Goal: Find specific page/section: Find specific page/section

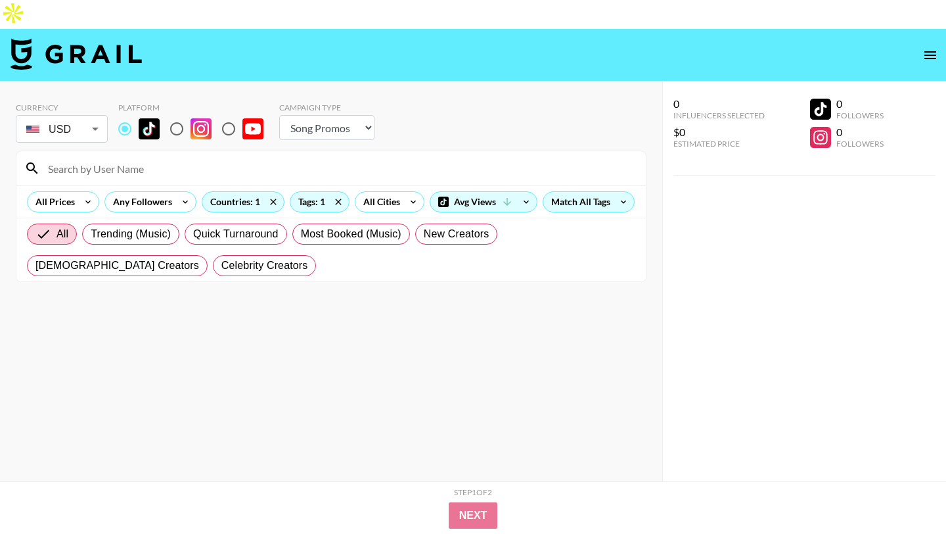
select select "Song"
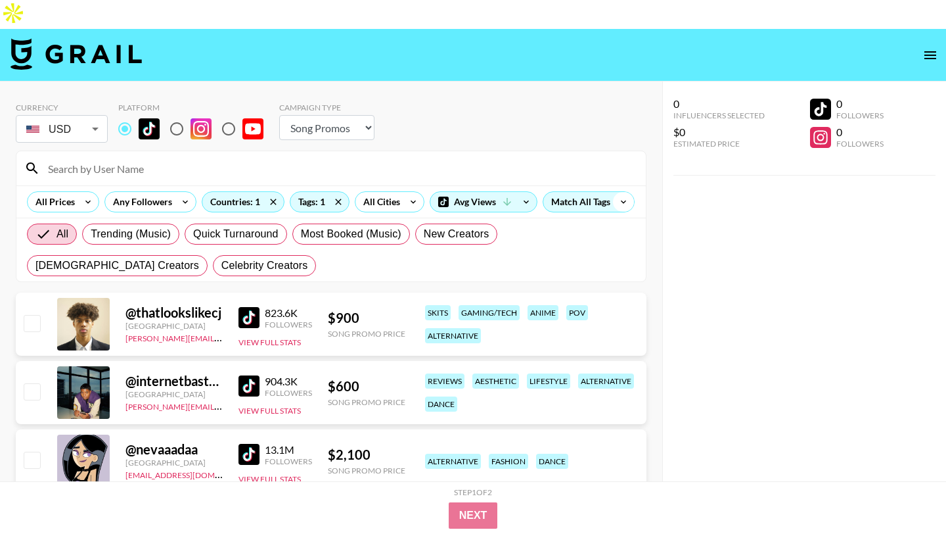
click at [613, 210] on icon at bounding box center [623, 202] width 21 height 20
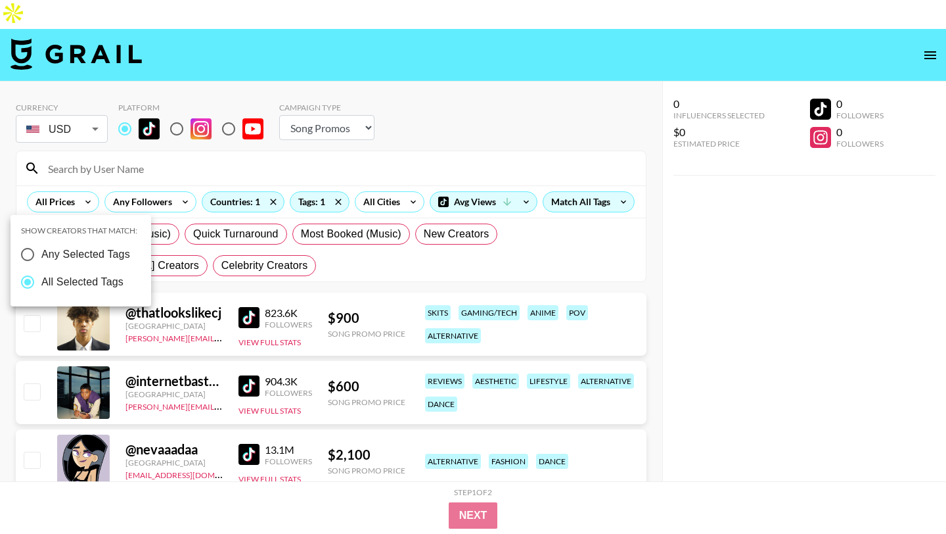
click at [315, 169] on div at bounding box center [473, 267] width 946 height 534
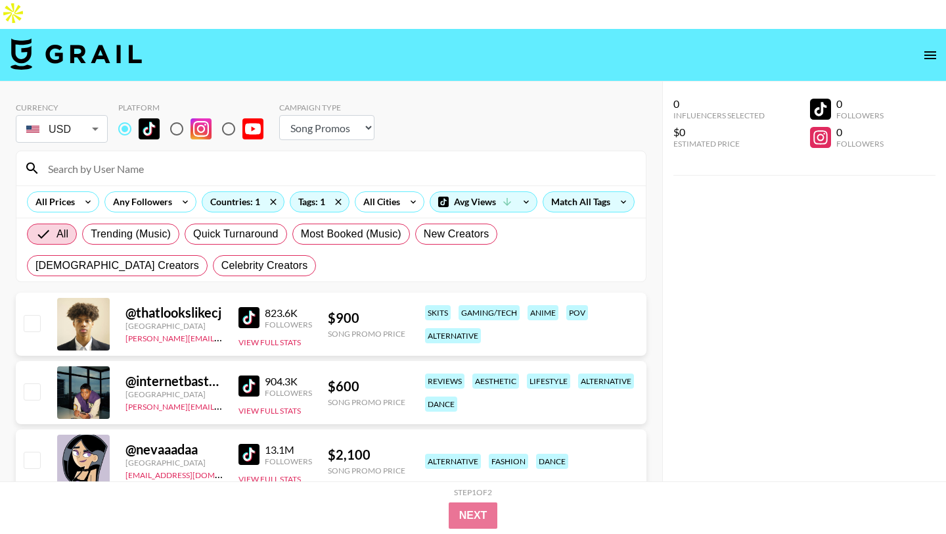
click at [316, 192] on div "Tags: 1" at bounding box center [319, 202] width 58 height 20
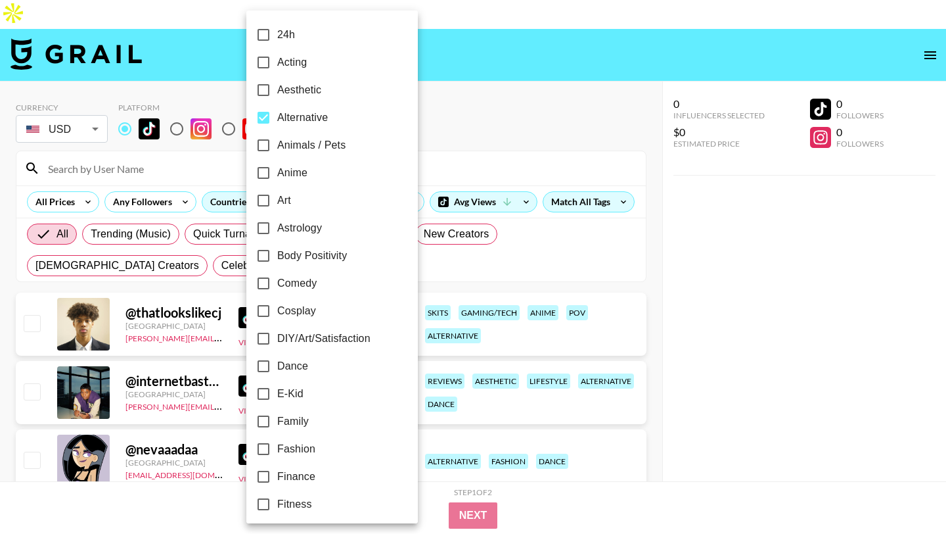
click at [265, 118] on input "Alternative" at bounding box center [264, 118] width 28 height 28
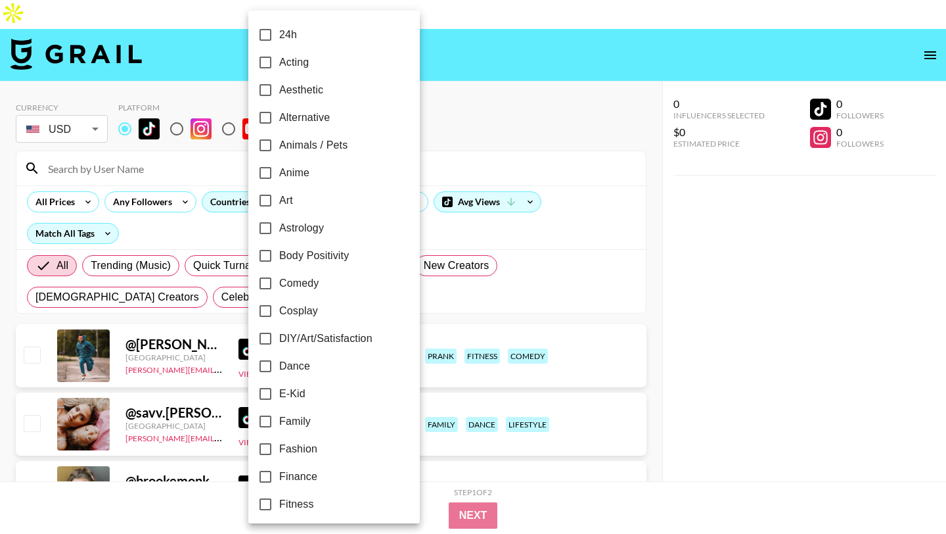
click at [267, 118] on input "Alternative" at bounding box center [266, 118] width 28 height 28
checkbox input "true"
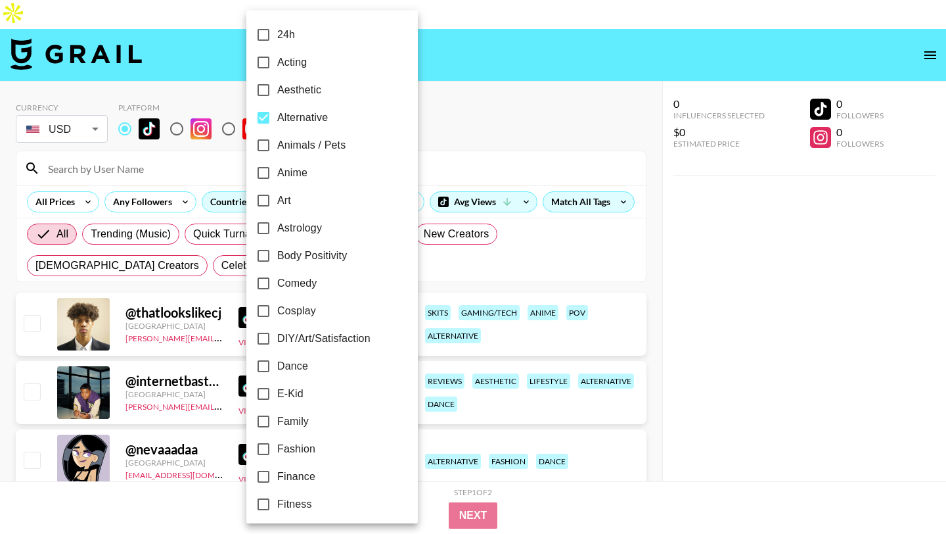
click at [262, 390] on input "E-Kid" at bounding box center [264, 394] width 28 height 28
checkbox input "true"
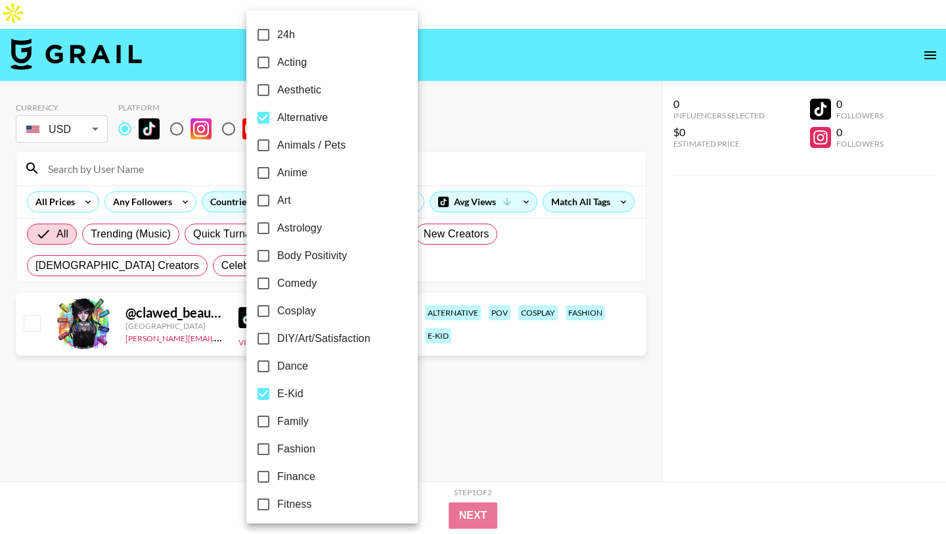
click at [108, 206] on div at bounding box center [473, 267] width 946 height 534
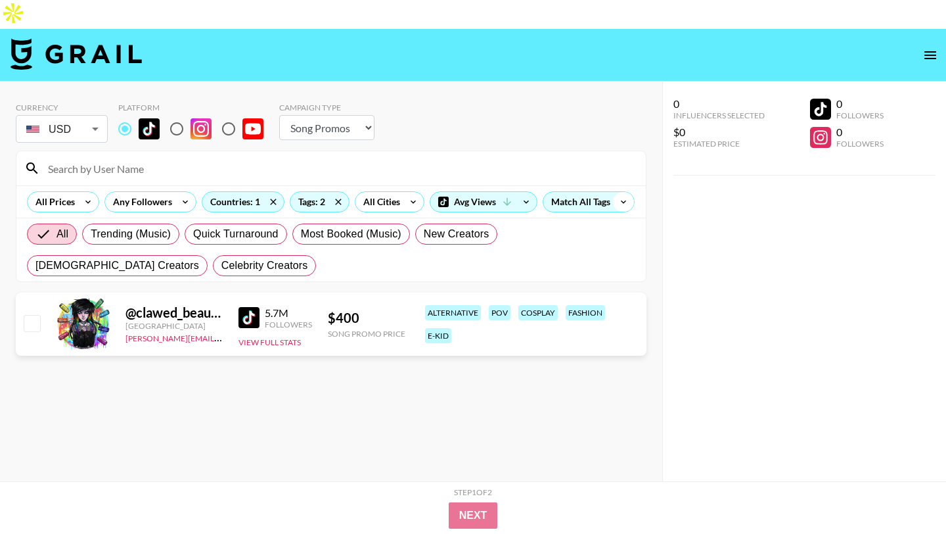
click at [613, 206] on icon at bounding box center [623, 202] width 21 height 20
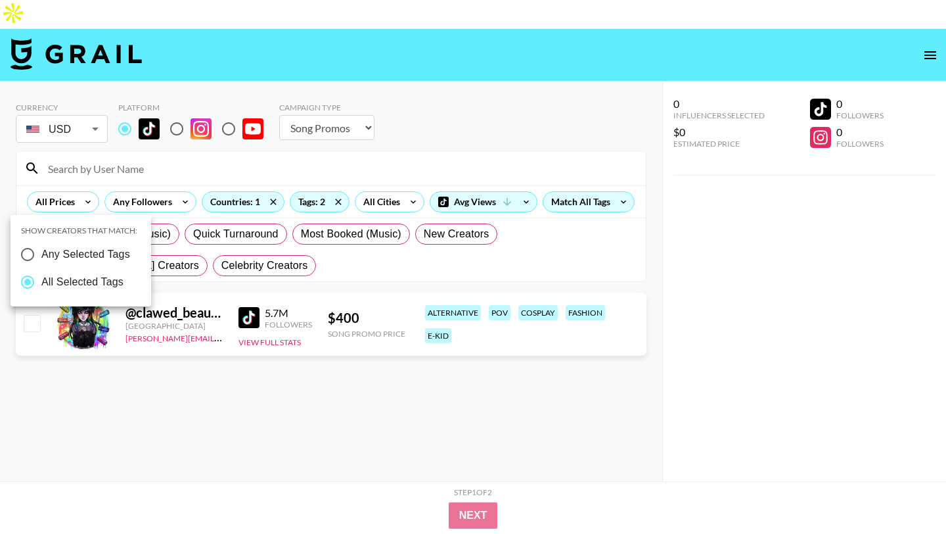
click at [91, 251] on span "Any Selected Tags" at bounding box center [85, 254] width 89 height 16
click at [41, 251] on input "Any Selected Tags" at bounding box center [28, 254] width 28 height 28
radio input "true"
radio input "false"
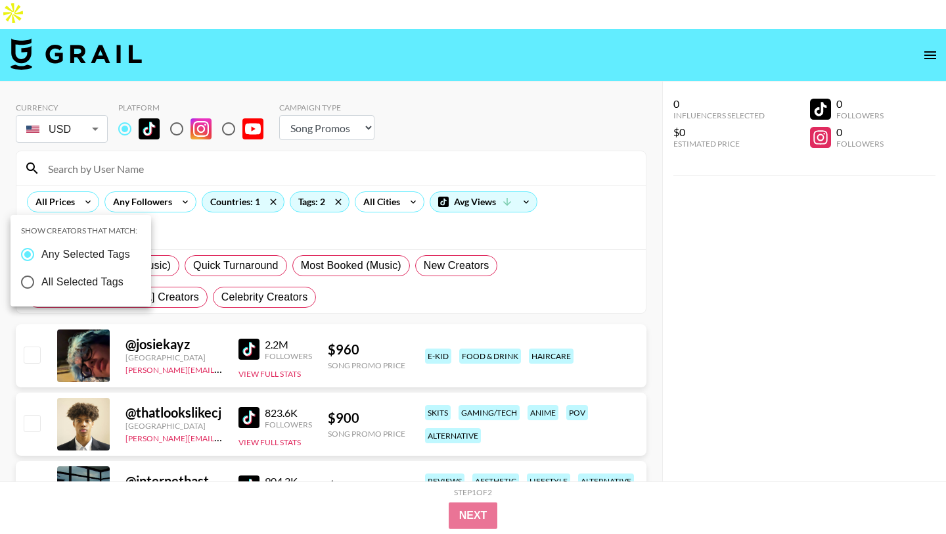
click at [357, 240] on div at bounding box center [473, 267] width 946 height 534
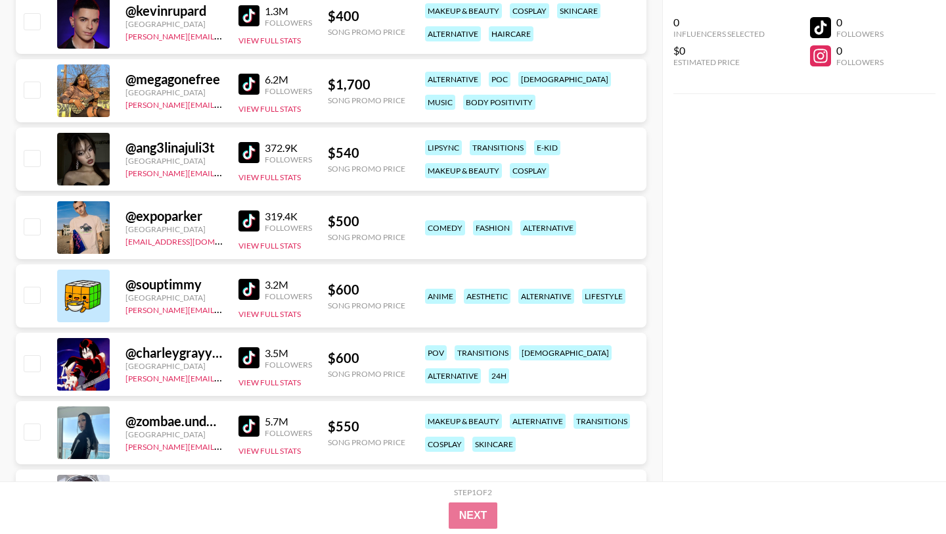
scroll to position [1769, 0]
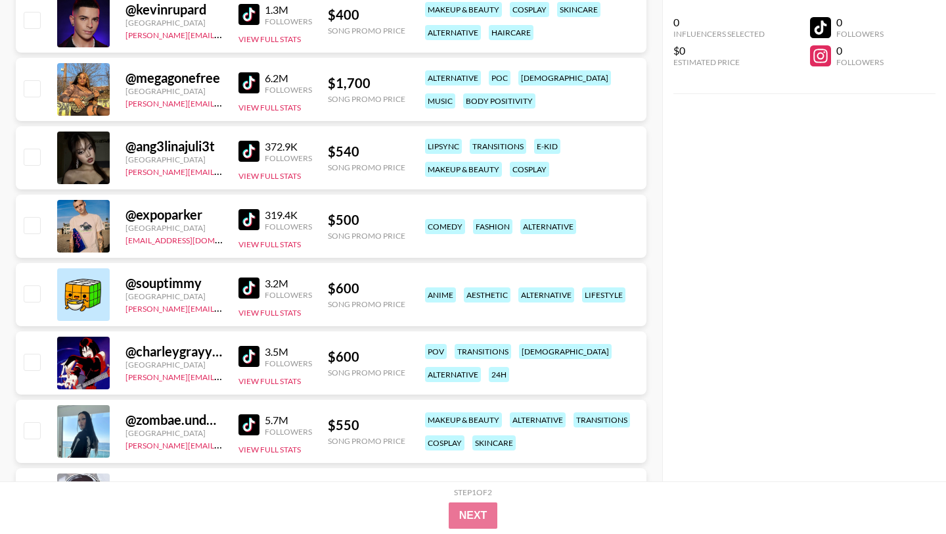
click at [246, 346] on img at bounding box center [249, 356] width 21 height 21
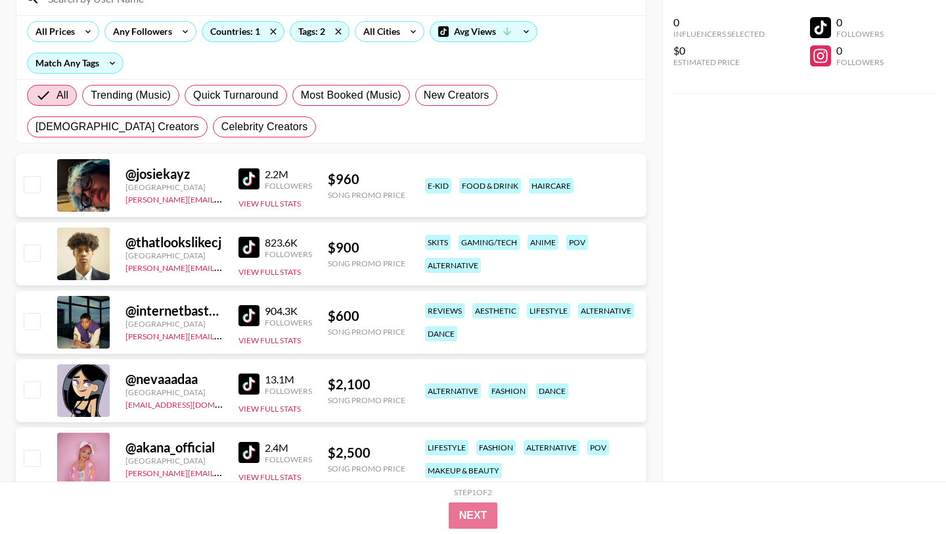
scroll to position [158, 0]
